Goal: Task Accomplishment & Management: Manage account settings

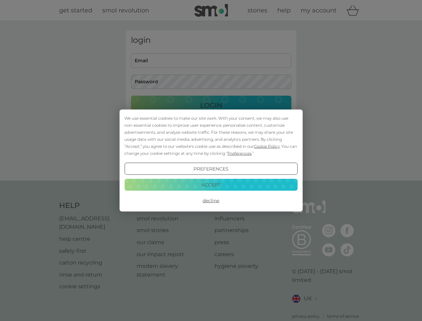
click at [267, 146] on span "Cookie Policy" at bounding box center [267, 146] width 26 height 5
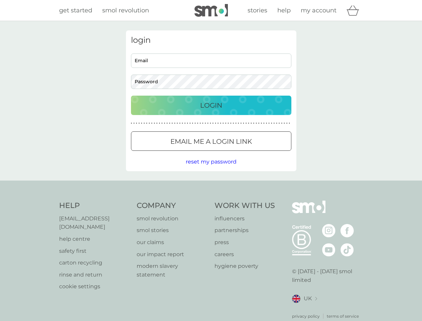
click at [239, 153] on div "login Email Password Login ● ● ● ● ● ● ● ● ● ● ● ● ● ● ● ● ● ● ● ● ● ● ● ● ● ● …" at bounding box center [211, 100] width 170 height 141
click at [211, 169] on div "login Email Password Login ● ● ● ● ● ● ● ● ● ● ● ● ● ● ● ● ● ● ● ● ● ● ● ● ● ● …" at bounding box center [211, 100] width 170 height 141
click at [211, 200] on div "Help [EMAIL_ADDRESS][DOMAIN_NAME] help centre safety first carton recycling rin…" at bounding box center [211, 259] width 304 height 119
click at [211, 184] on div "Help [EMAIL_ADDRESS][DOMAIN_NAME] help centre safety first carton recycling rin…" at bounding box center [211, 259] width 422 height 159
